Goal: Task Accomplishment & Management: Manage account settings

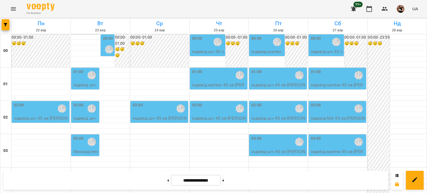
scroll to position [56, 0]
click at [9, 24] on span "button" at bounding box center [6, 24] width 8 height 3
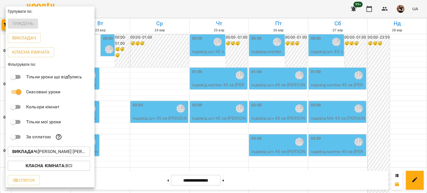
click at [49, 148] on div "Викладач : [PERSON_NAME] [PERSON_NAME]" at bounding box center [50, 151] width 89 height 14
click at [50, 150] on button "Викладач : [PERSON_NAME] [PERSON_NAME]" at bounding box center [49, 152] width 82 height 10
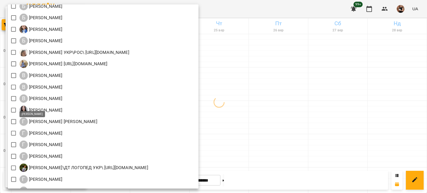
scroll to position [139, 0]
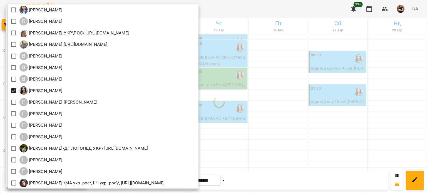
click at [330, 133] on div at bounding box center [213, 96] width 427 height 193
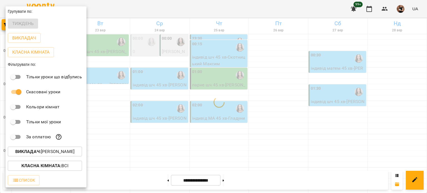
click at [288, 126] on div at bounding box center [213, 96] width 427 height 193
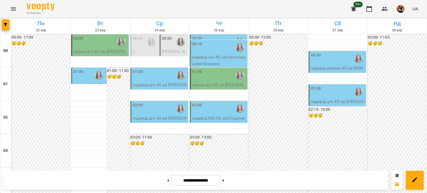
scroll to position [0, 0]
click at [179, 38] on img "Габорак Галина" at bounding box center [180, 42] width 8 height 8
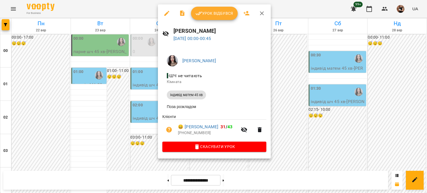
drag, startPoint x: 260, startPoint y: 9, endPoint x: 224, endPoint y: 13, distance: 35.8
click at [260, 9] on button "button" at bounding box center [261, 13] width 13 height 13
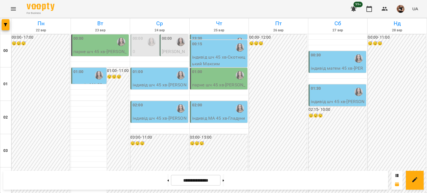
click at [150, 36] on div at bounding box center [151, 42] width 13 height 13
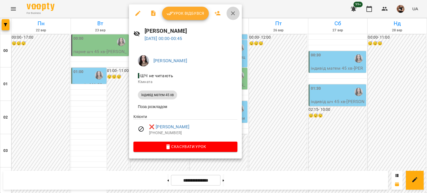
click at [229, 14] on icon "button" at bounding box center [232, 13] width 7 height 7
